Goal: Task Accomplishment & Management: Use online tool/utility

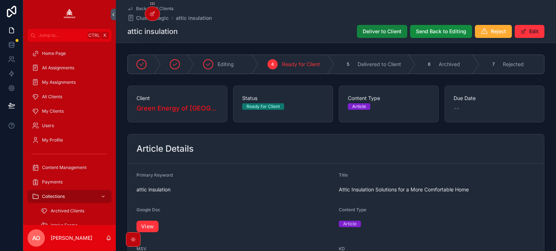
click at [383, 30] on span "Deliver to Client" at bounding box center [381, 31] width 39 height 7
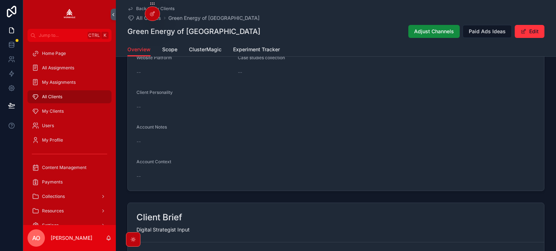
scroll to position [283, 0]
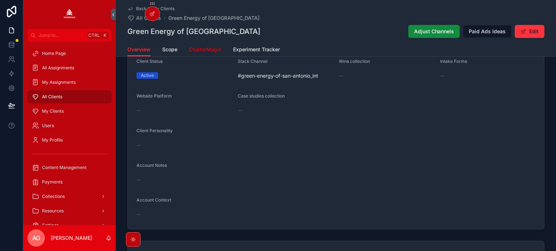
click at [208, 47] on span "ClusterMagic" at bounding box center [205, 49] width 33 height 7
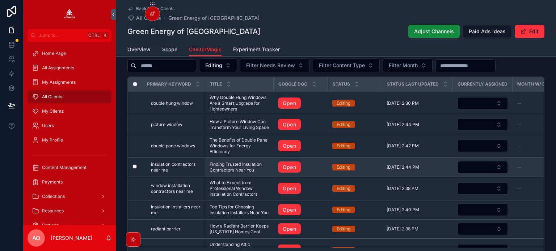
scroll to position [289, 0]
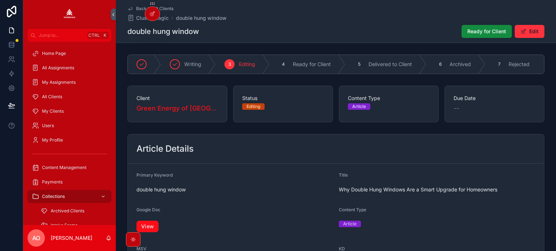
click at [149, 231] on link "View" at bounding box center [147, 227] width 22 height 12
click at [475, 27] on button "Ready for Client" at bounding box center [486, 31] width 50 height 13
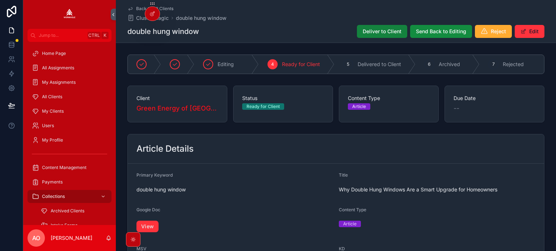
click at [371, 27] on button "Deliver to Client" at bounding box center [382, 31] width 50 height 13
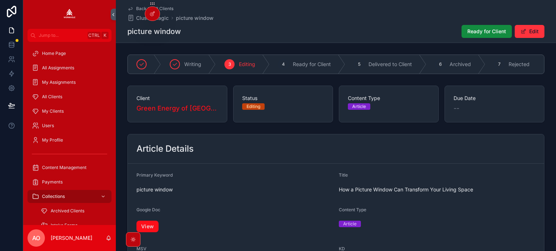
click at [156, 228] on link "View" at bounding box center [147, 227] width 22 height 12
